Goal: Information Seeking & Learning: Learn about a topic

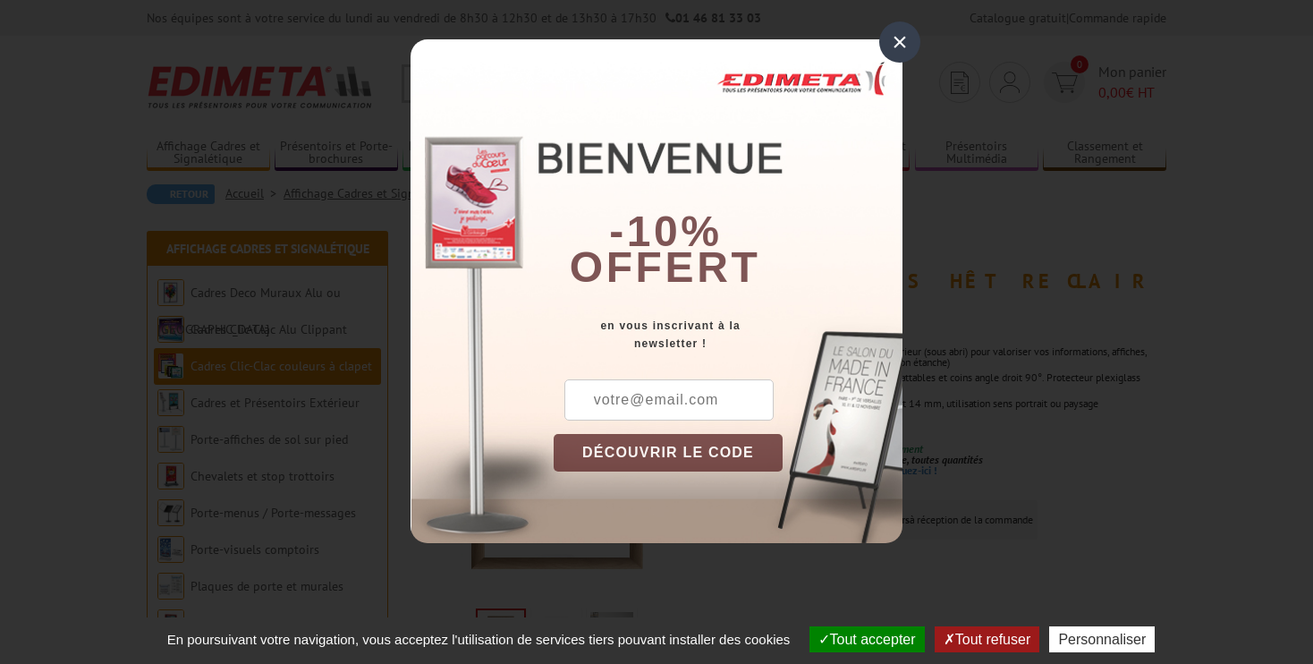
click at [903, 46] on div "×" at bounding box center [899, 41] width 41 height 41
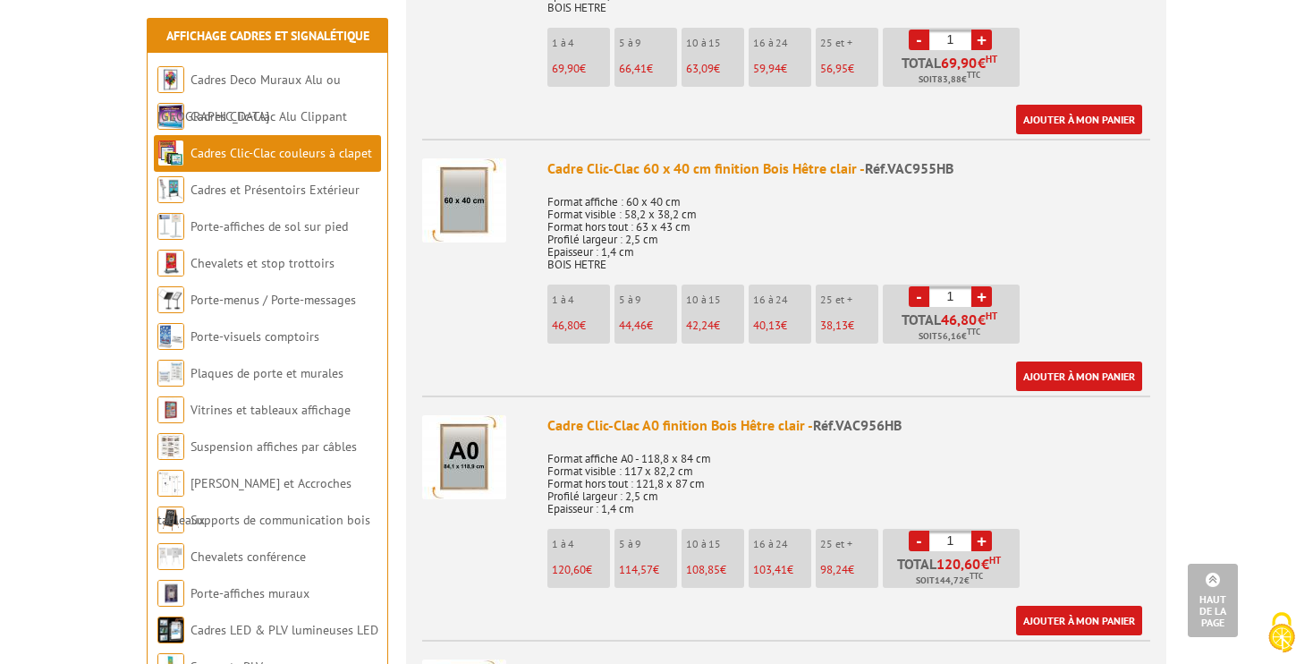
scroll to position [2147, 0]
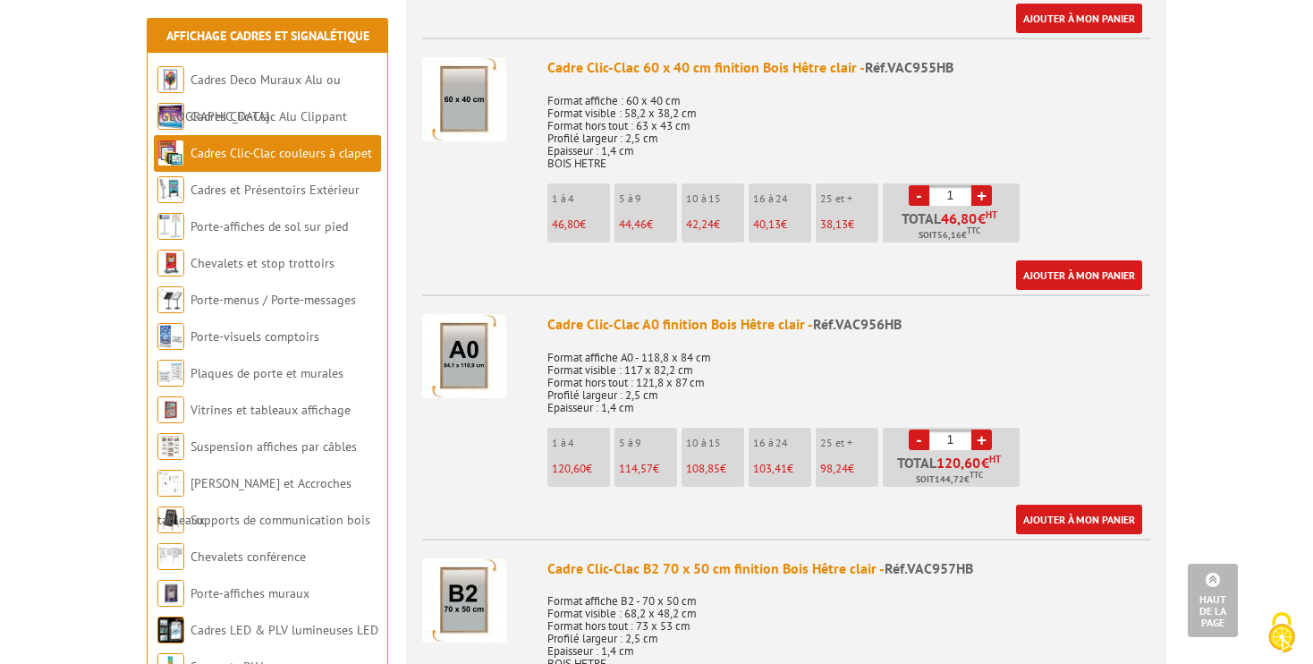
click at [769, 377] on p "Format affiche A0 - 118,8 x 84 cm Format visible : 117 x 82,2 cm Format hors to…" at bounding box center [848, 376] width 603 height 75
click at [471, 358] on img at bounding box center [464, 356] width 84 height 84
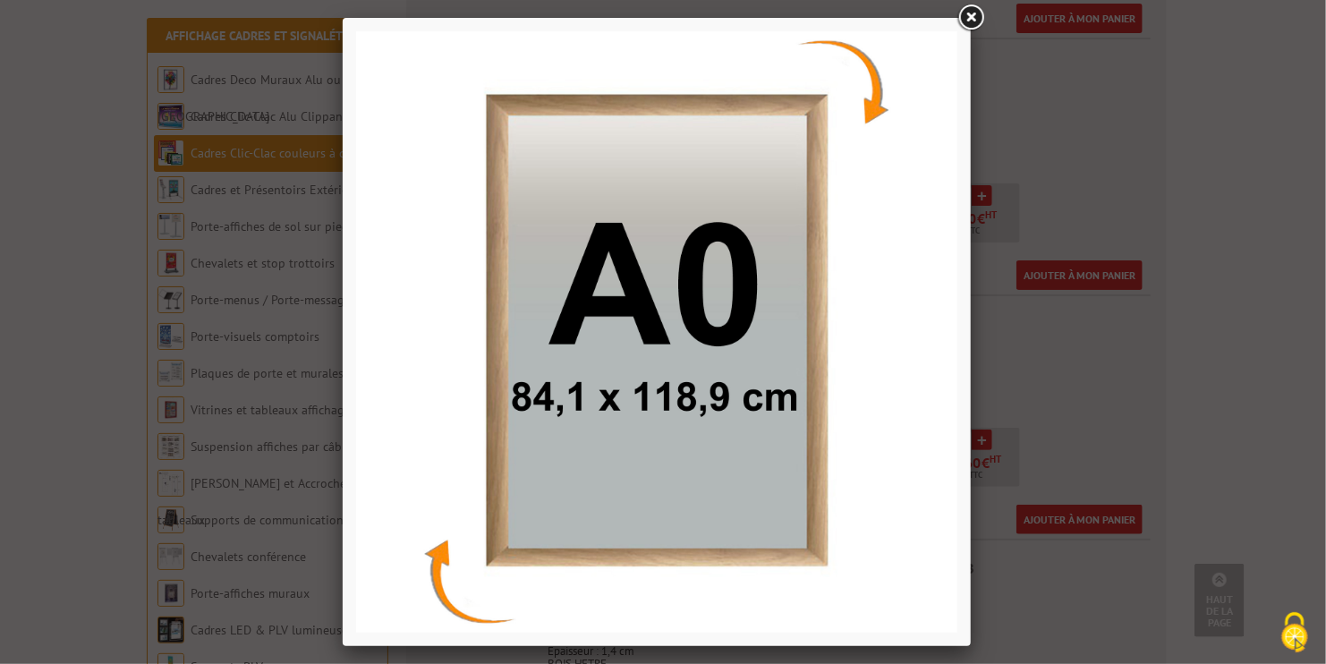
click at [971, 23] on link at bounding box center [970, 18] width 32 height 32
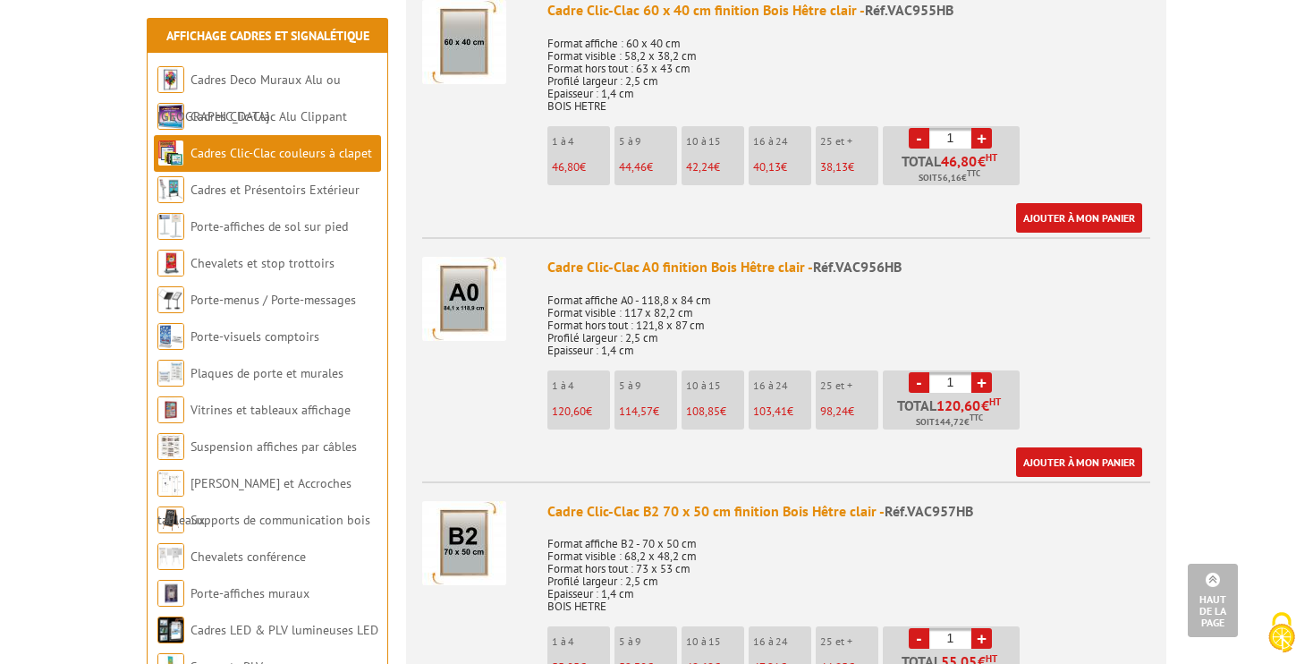
scroll to position [2236, 0]
